Goal: Navigation & Orientation: Find specific page/section

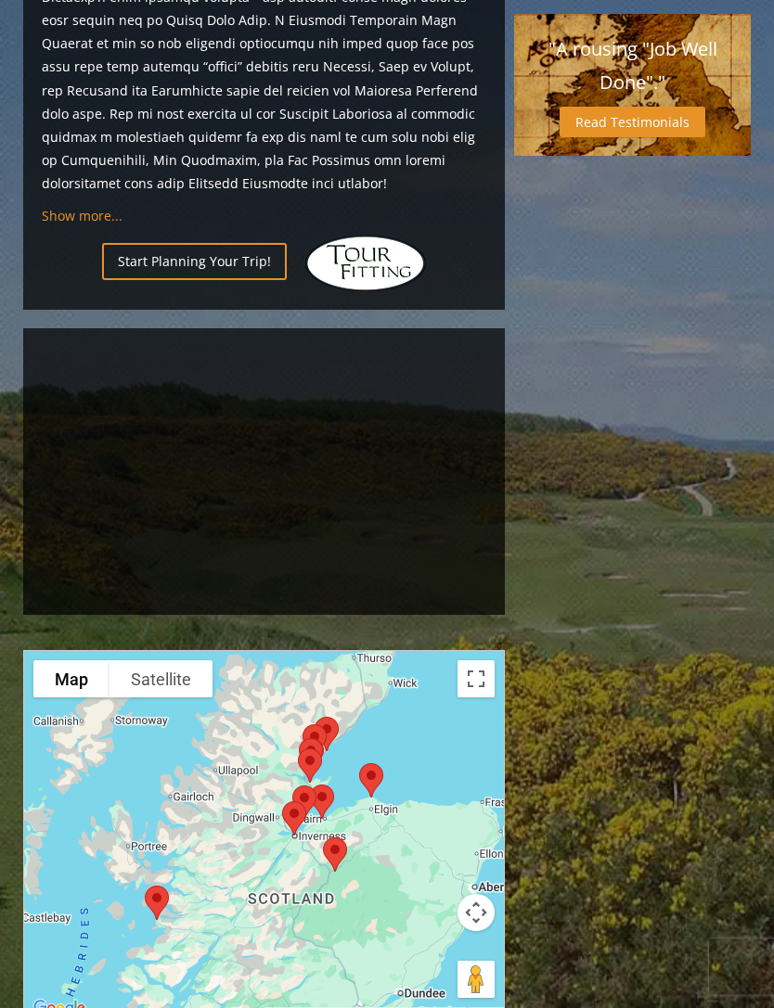
scroll to position [1280, 0]
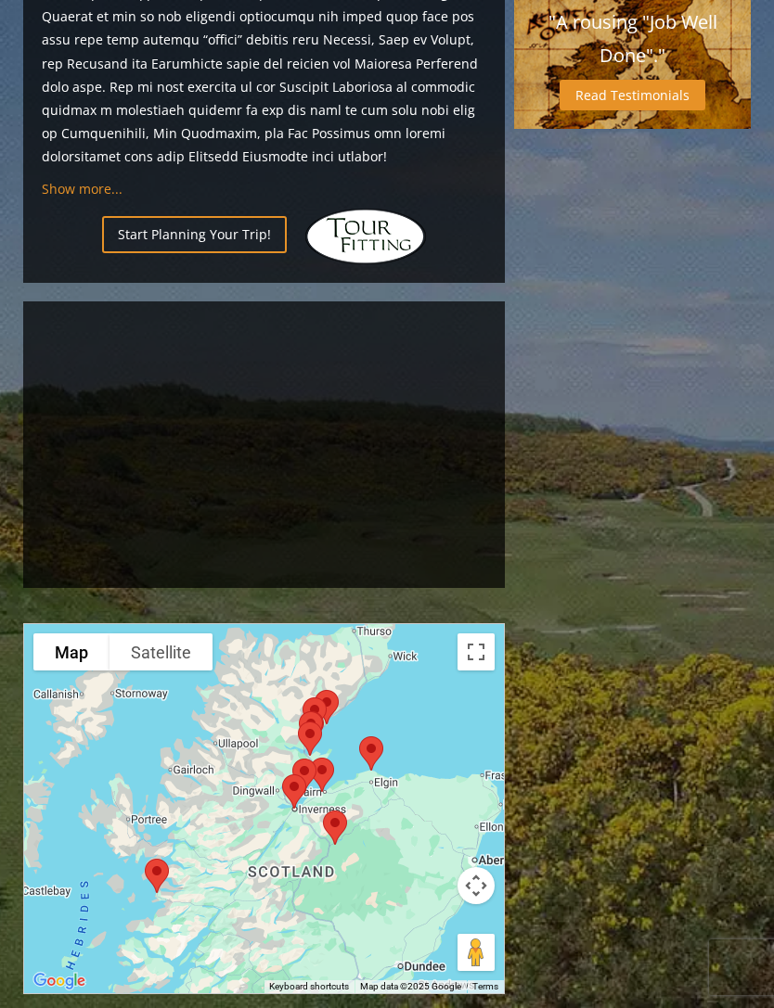
click at [477, 836] on div at bounding box center [263, 805] width 481 height 369
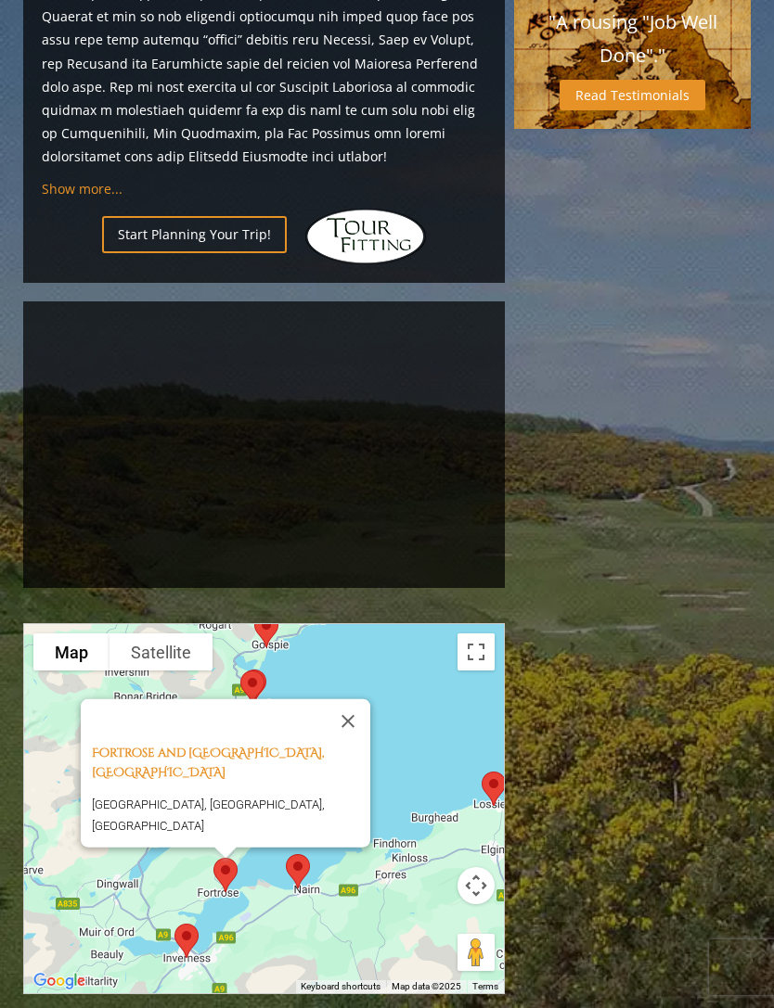
click at [349, 699] on button "Close" at bounding box center [348, 721] width 45 height 45
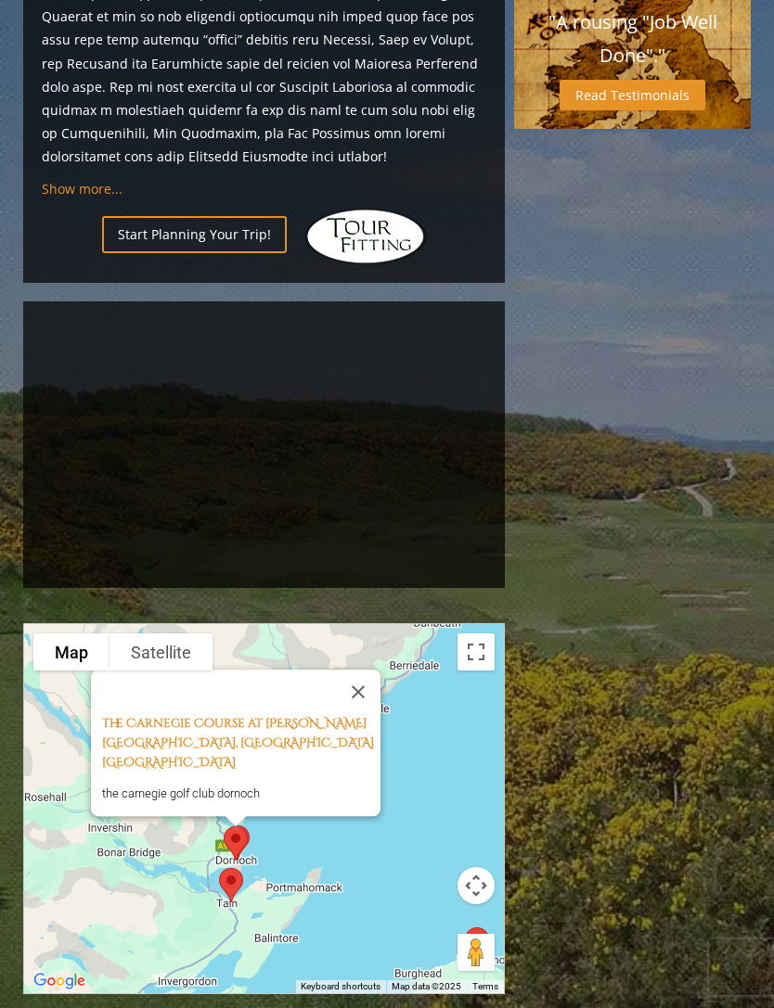
click at [371, 670] on button "Close" at bounding box center [358, 692] width 45 height 45
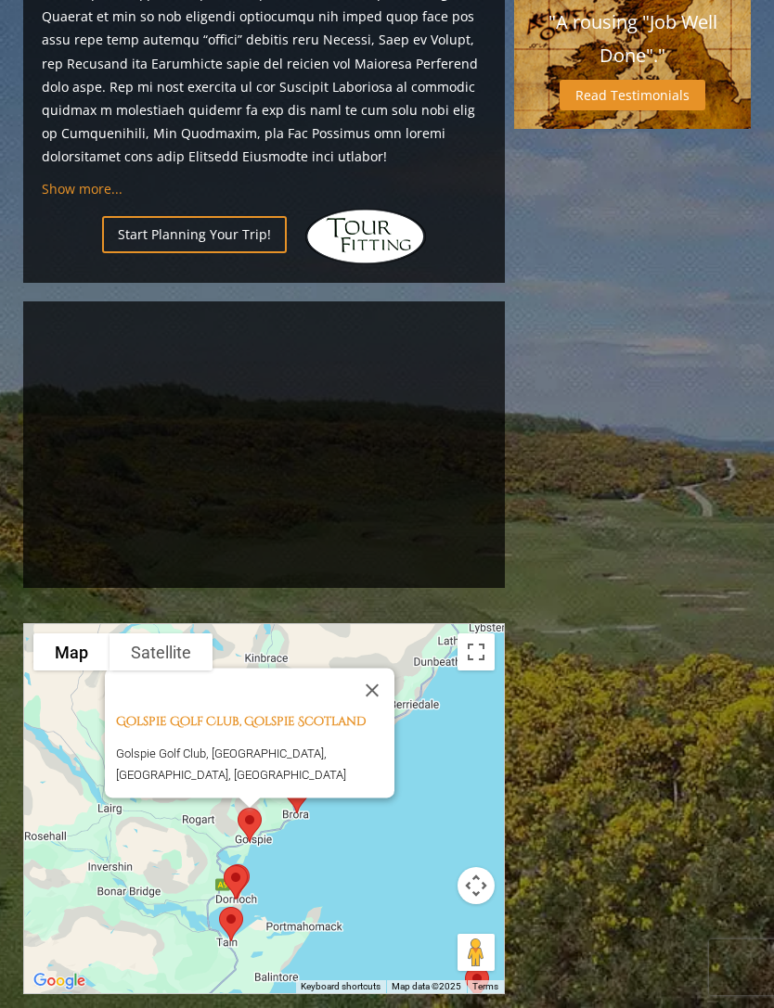
click at [394, 669] on button "Close" at bounding box center [372, 691] width 45 height 45
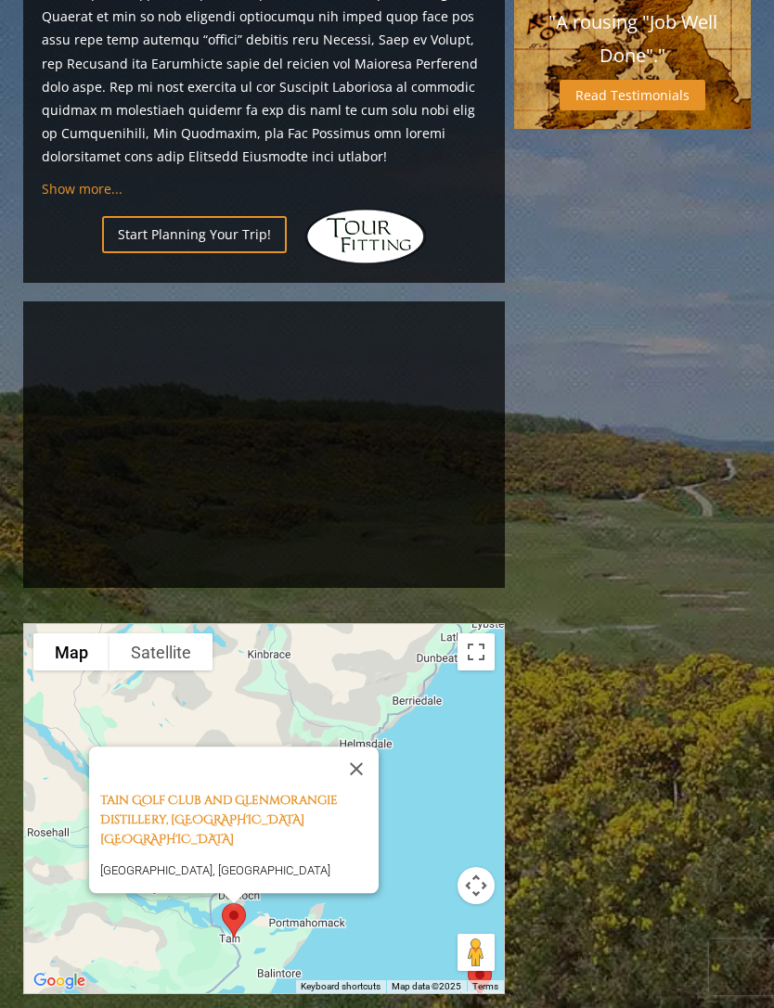
click at [370, 747] on button "Close" at bounding box center [356, 769] width 45 height 45
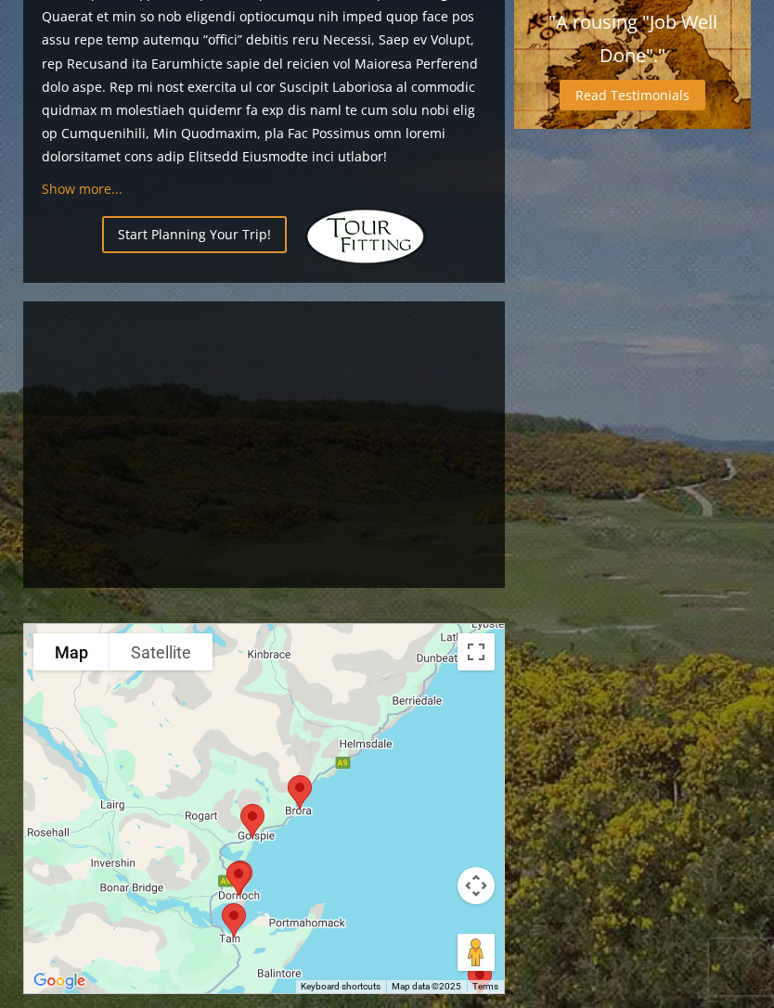
scroll to position [1317, 0]
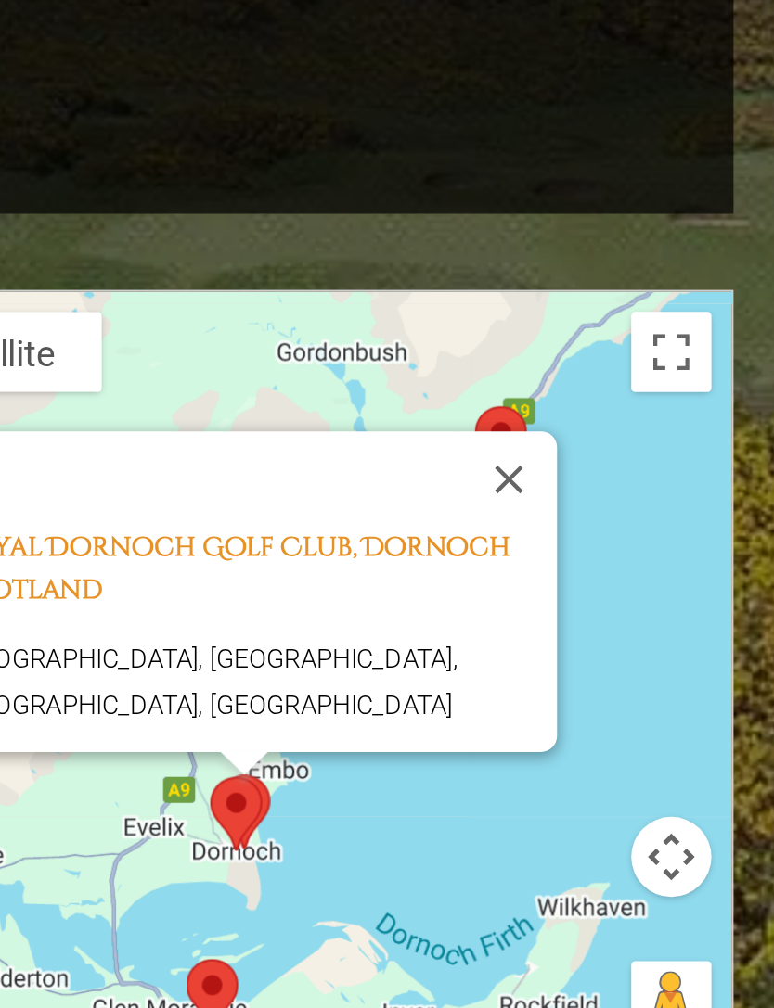
click at [378, 652] on button "Close" at bounding box center [400, 674] width 45 height 45
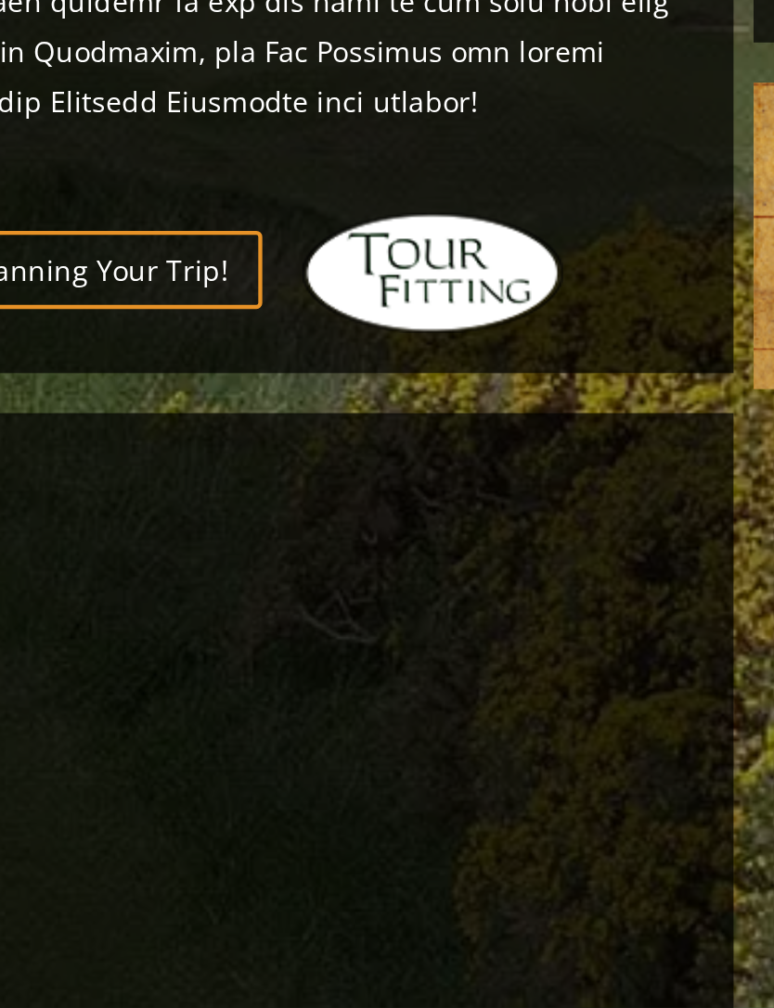
scroll to position [1261, 165]
